Goal: Task Accomplishment & Management: Manage account settings

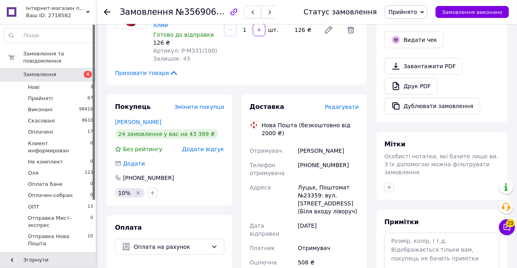
scroll to position [193, 0]
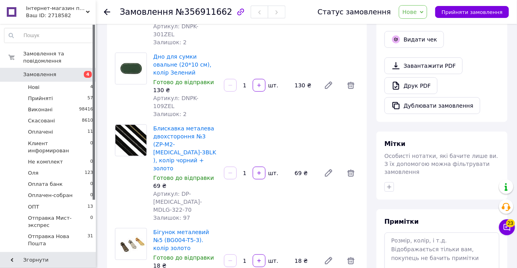
scroll to position [254, 0]
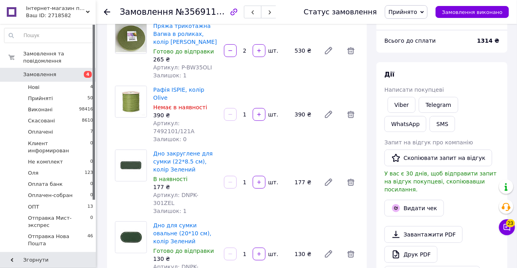
scroll to position [145, 0]
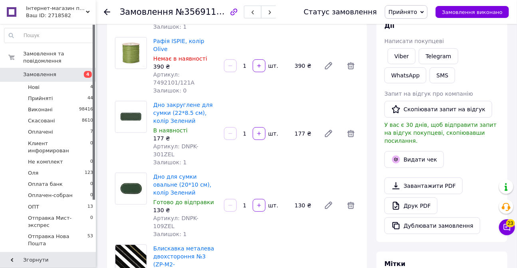
scroll to position [109, 0]
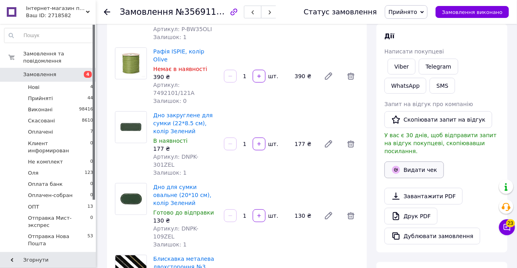
click at [417, 163] on button "Видати чек" at bounding box center [413, 170] width 59 height 17
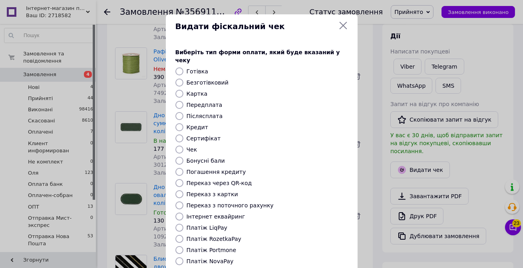
click at [105, 9] on div "Видати фіскальний чек Виберіть тип форми оплати, який буде вказаний у чеку Готі…" at bounding box center [261, 179] width 523 height 359
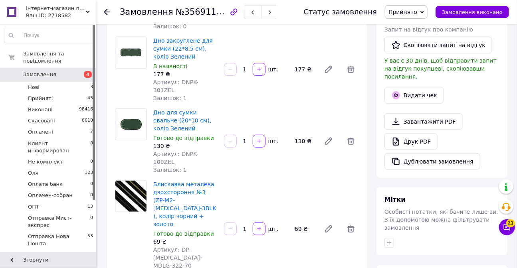
scroll to position [181, 0]
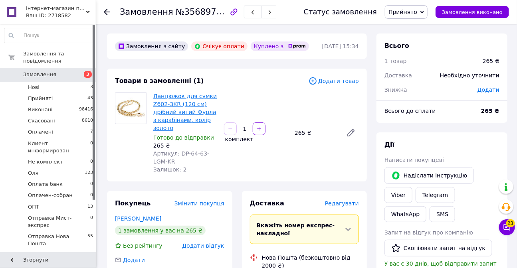
click at [173, 97] on link "Ланцюжок для сумки Z602-3KR (120 см) дрібний витий Фурла з карабінами, колір зо…" at bounding box center [184, 112] width 63 height 38
